Goal: Information Seeking & Learning: Learn about a topic

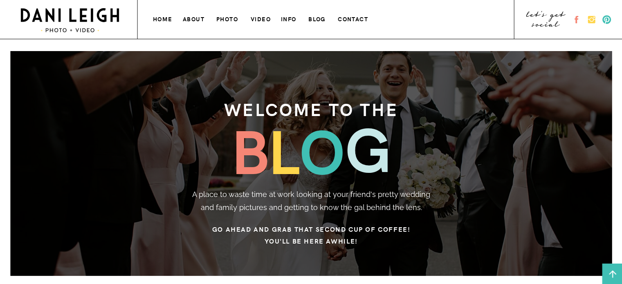
click at [228, 16] on h3 "photo" at bounding box center [227, 18] width 23 height 9
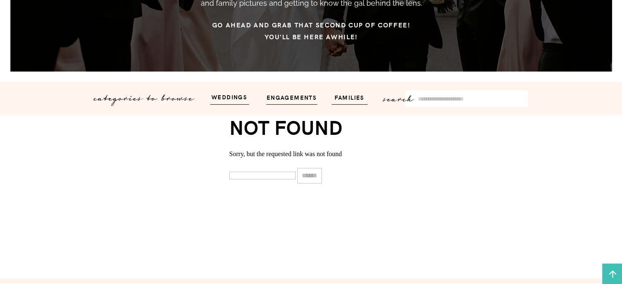
scroll to position [206, 0]
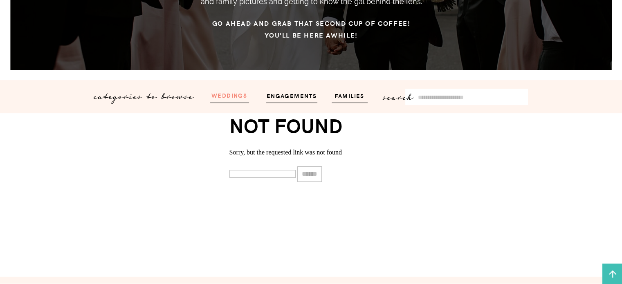
click at [216, 97] on h3 "weddings" at bounding box center [229, 94] width 49 height 9
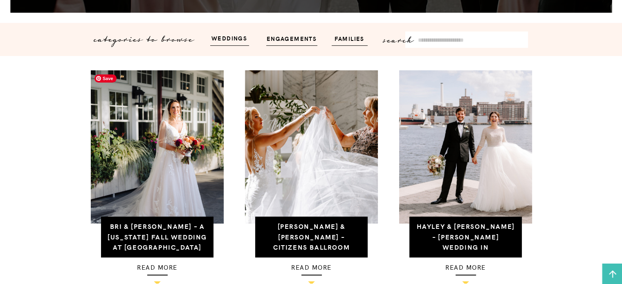
scroll to position [276, 0]
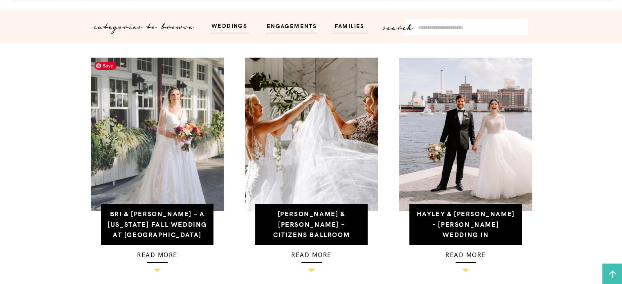
click at [131, 122] on img at bounding box center [157, 134] width 133 height 153
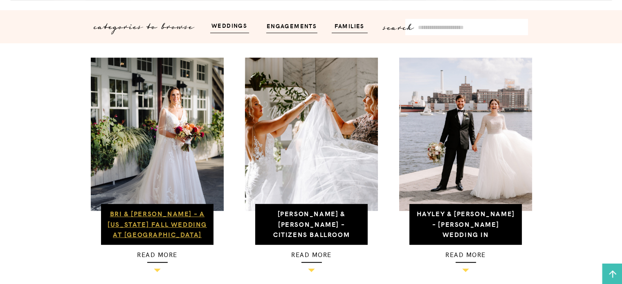
click at [154, 236] on link "Bri & [PERSON_NAME] – A [US_STATE] Fall Wedding at [GEOGRAPHIC_DATA]" at bounding box center [156, 224] width 99 height 30
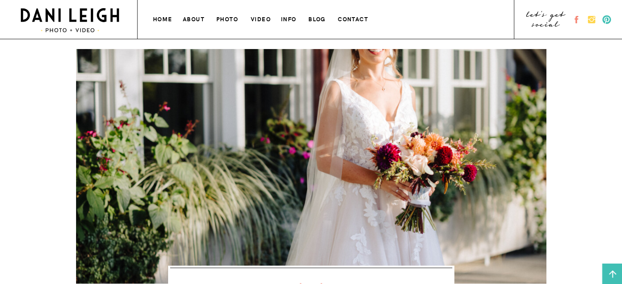
click at [225, 21] on h3 "photo" at bounding box center [227, 18] width 23 height 9
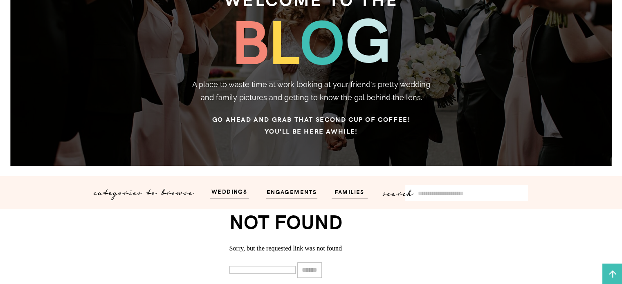
scroll to position [132, 0]
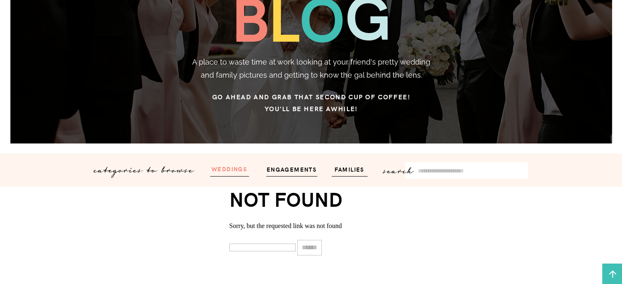
click at [227, 171] on h3 "weddings" at bounding box center [229, 168] width 49 height 9
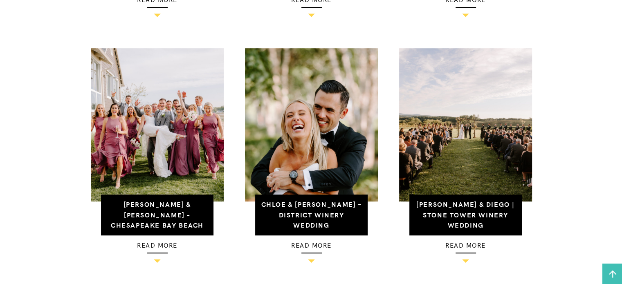
scroll to position [541, 0]
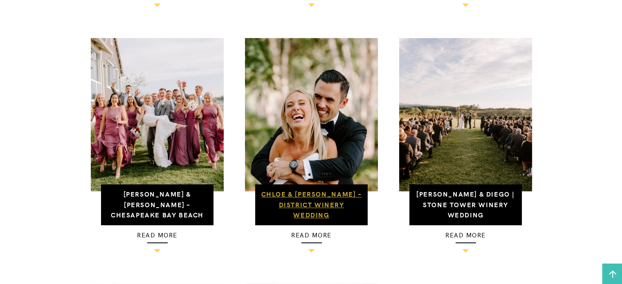
click at [325, 208] on link "Chloe & [PERSON_NAME] – District Winery Wedding" at bounding box center [311, 204] width 101 height 30
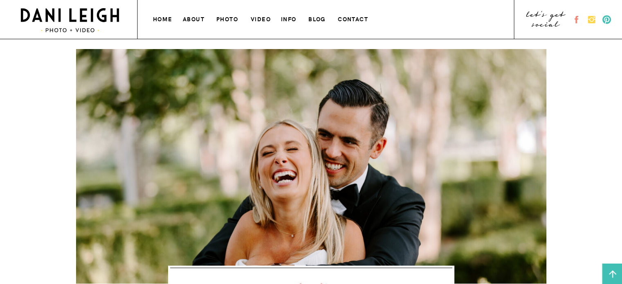
click at [193, 20] on h3 "about" at bounding box center [194, 18] width 22 height 9
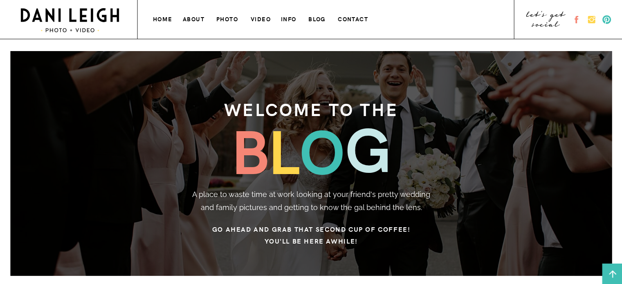
click at [284, 18] on h3 "info" at bounding box center [289, 18] width 17 height 9
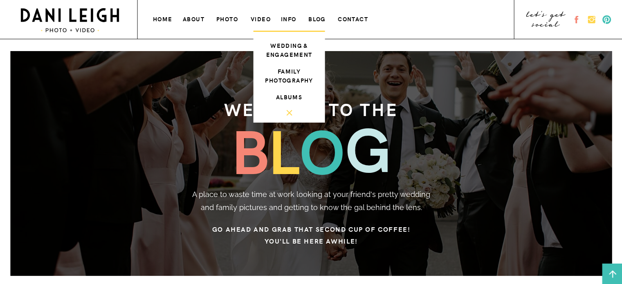
click at [192, 20] on h3 "about" at bounding box center [194, 18] width 22 height 9
